Goal: Transaction & Acquisition: Purchase product/service

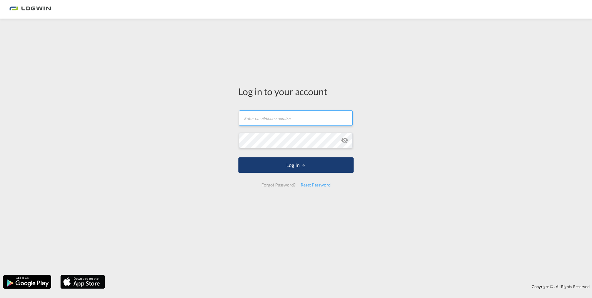
type input "[EMAIL_ADDRESS][DOMAIN_NAME]"
click at [289, 168] on button "Log In" at bounding box center [295, 164] width 115 height 15
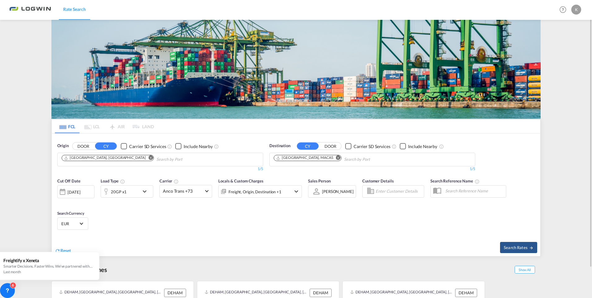
click at [336, 156] on md-icon "Remove" at bounding box center [338, 157] width 5 height 5
click at [277, 162] on body "Rate Search Rate Search Help Resources Product Release K My Profile Logout FCL …" at bounding box center [296, 149] width 592 height 298
type input "jeddah"
click at [292, 174] on div "Jeddah [GEOGRAPHIC_DATA] SAJED" at bounding box center [322, 173] width 118 height 19
click at [142, 192] on md-icon "icon-chevron-down" at bounding box center [146, 191] width 11 height 7
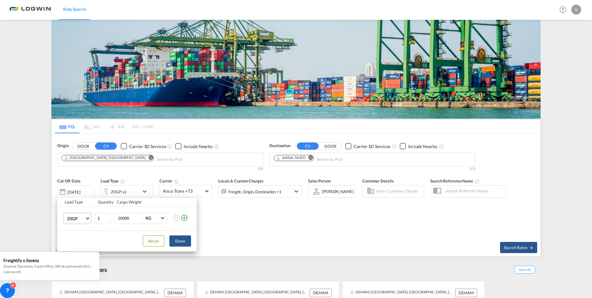
click at [88, 220] on md-select-value "20GP" at bounding box center [78, 218] width 25 height 11
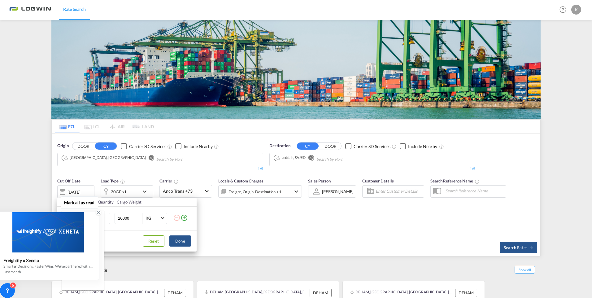
click at [98, 213] on icon at bounding box center [98, 212] width 4 height 4
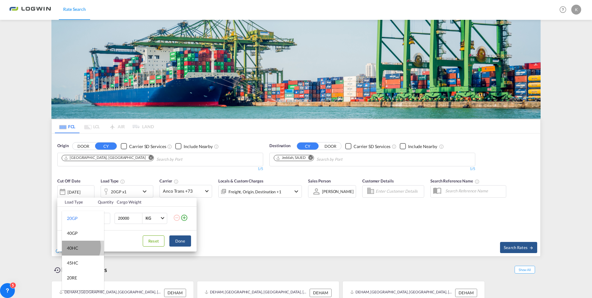
click at [77, 247] on div "40HC" at bounding box center [72, 248] width 11 height 6
click at [188, 239] on button "Done" at bounding box center [180, 240] width 22 height 11
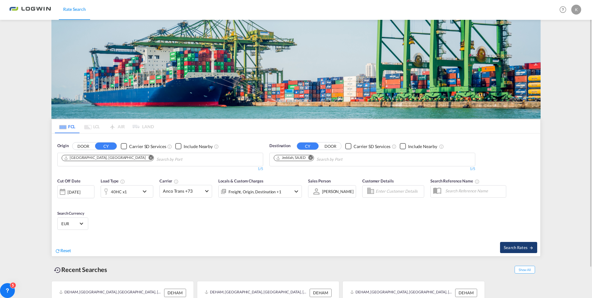
click at [511, 246] on span "Search Rates" at bounding box center [519, 247] width 30 height 5
type input "DEHAM to SAJED / [DATE]"
